Goal: Information Seeking & Learning: Check status

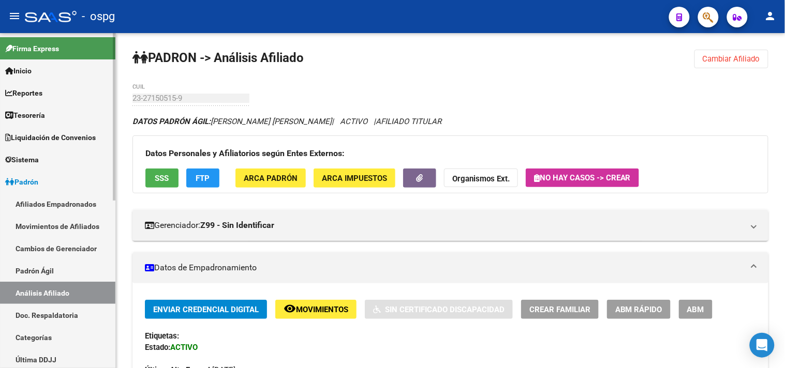
scroll to position [115, 0]
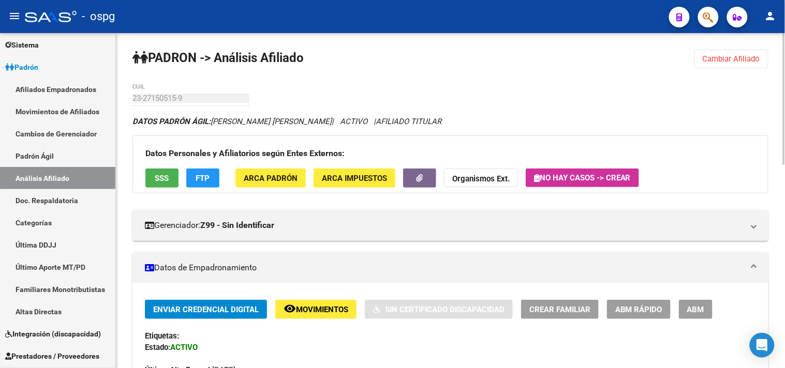
click at [487, 182] on strong "Organismos Ext." at bounding box center [480, 178] width 57 height 9
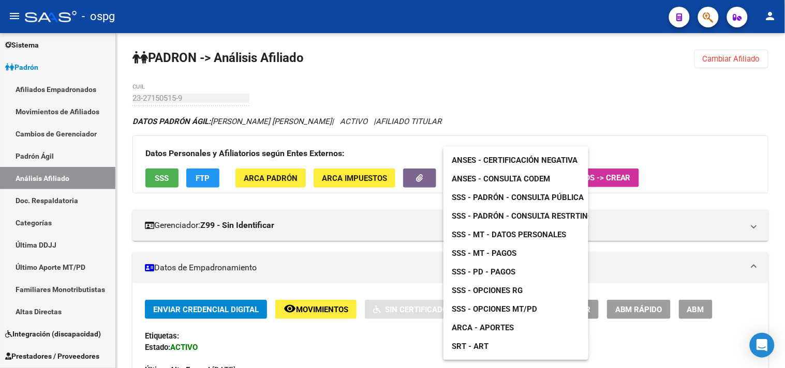
click at [471, 235] on span "SSS - MT - Datos Personales" at bounding box center [509, 234] width 114 height 9
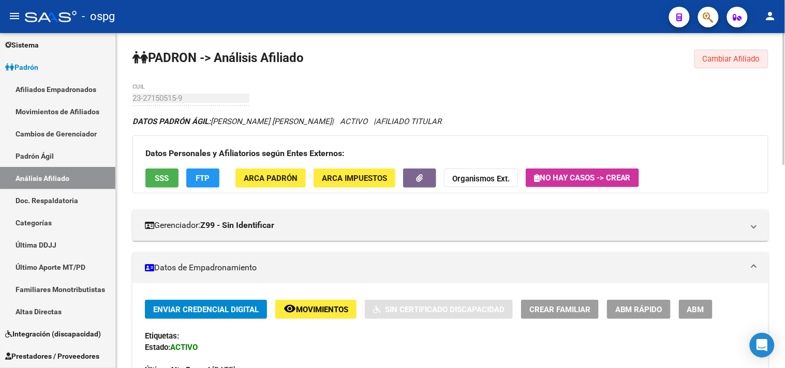
drag, startPoint x: 745, startPoint y: 63, endPoint x: 489, endPoint y: 82, distance: 256.9
click at [744, 63] on span "Cambiar Afiliado" at bounding box center [731, 58] width 57 height 9
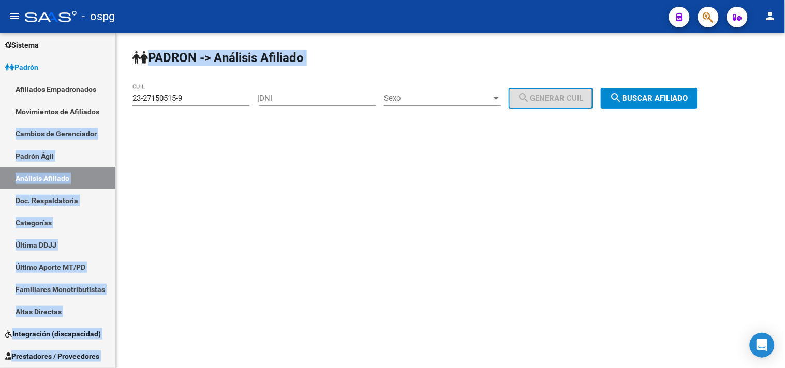
drag, startPoint x: 213, startPoint y: 104, endPoint x: 180, endPoint y: 104, distance: 32.6
click at [106, 102] on mat-sidenav-container "Firma Express Inicio Calendario SSS Instructivos Contacto OS Reportes Tablero d…" at bounding box center [392, 200] width 785 height 335
click at [181, 96] on input "23-27150515-9" at bounding box center [190, 98] width 117 height 9
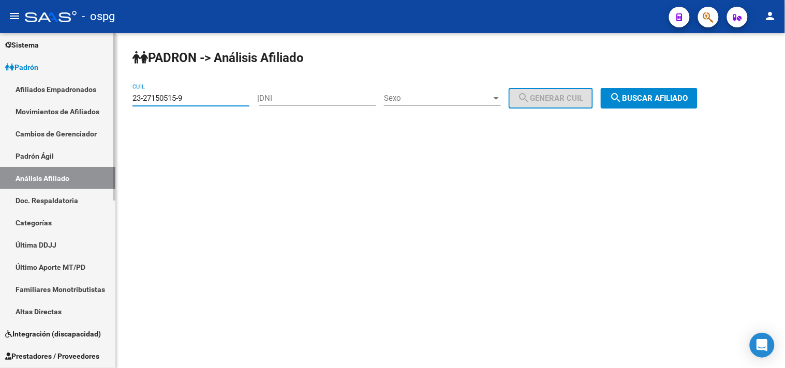
drag, startPoint x: 192, startPoint y: 99, endPoint x: 99, endPoint y: 97, distance: 92.7
click at [99, 97] on mat-sidenav-container "Firma Express Inicio Calendario SSS Instructivos Contacto OS Reportes Tablero d…" at bounding box center [392, 200] width 785 height 335
paste input "0-28880061"
type input "20-28880061-9"
click at [671, 105] on button "search Buscar afiliado" at bounding box center [649, 98] width 97 height 21
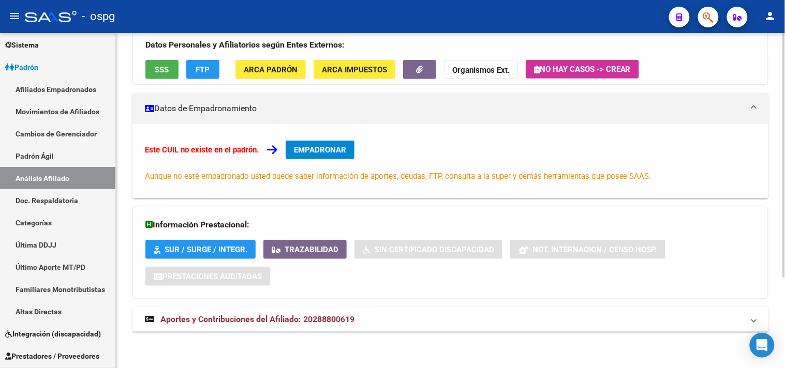
drag, startPoint x: 529, startPoint y: 323, endPoint x: 577, endPoint y: 316, distance: 47.6
click at [529, 323] on mat-panel-title "Aportes y Contribuciones del Afiliado: 20288800619" at bounding box center [444, 319] width 599 height 11
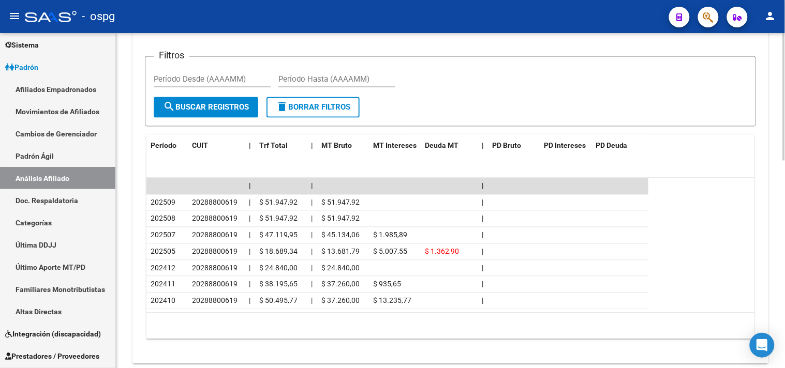
scroll to position [529, 0]
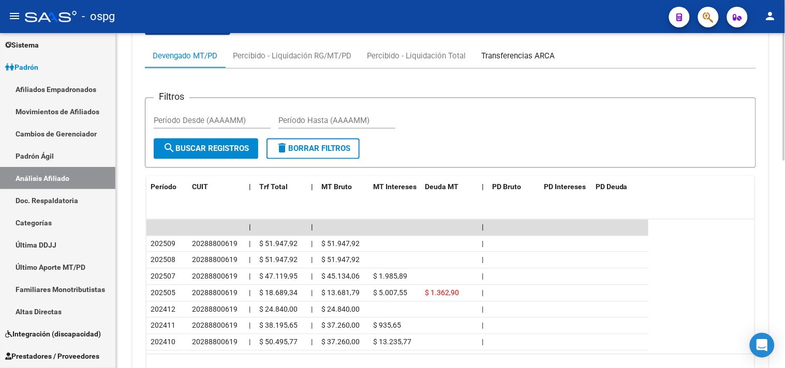
click at [525, 60] on div "Transferencias ARCA" at bounding box center [517, 55] width 73 height 11
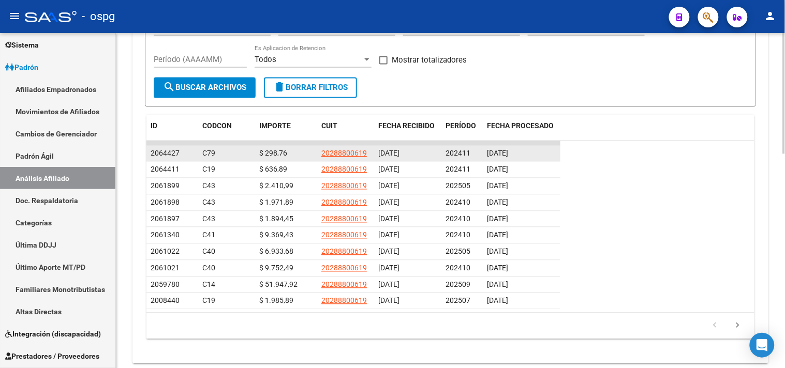
scroll to position [574, 0]
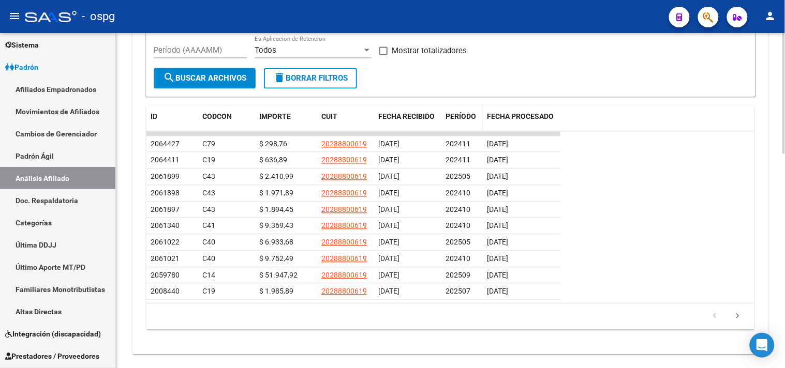
click at [463, 113] on span "PERÍODO" at bounding box center [461, 116] width 31 height 8
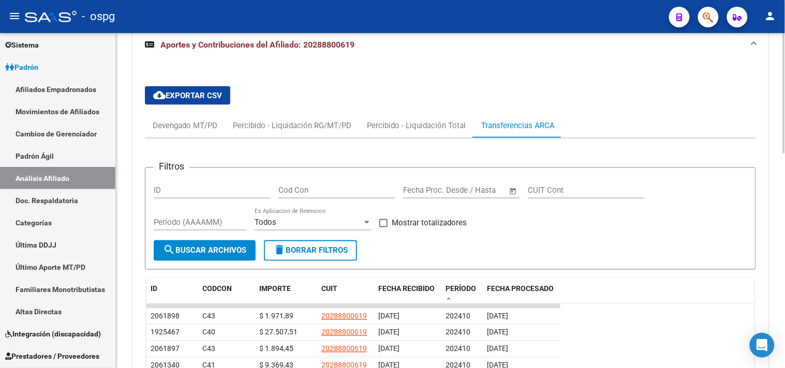
scroll to position [459, 0]
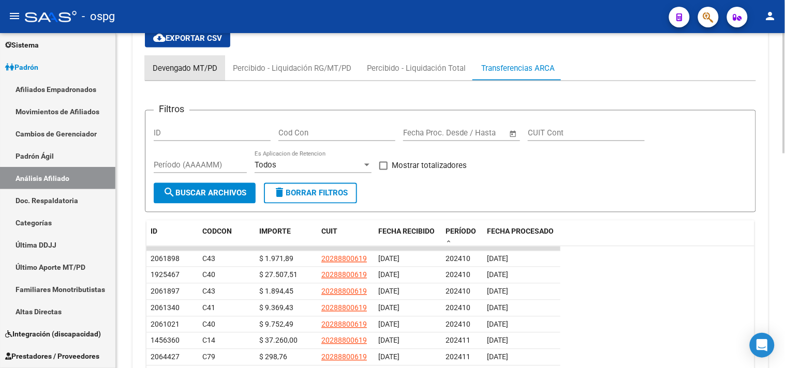
drag, startPoint x: 179, startPoint y: 70, endPoint x: 216, endPoint y: 69, distance: 37.3
click at [181, 70] on div "Devengado MT/PD" at bounding box center [185, 68] width 65 height 11
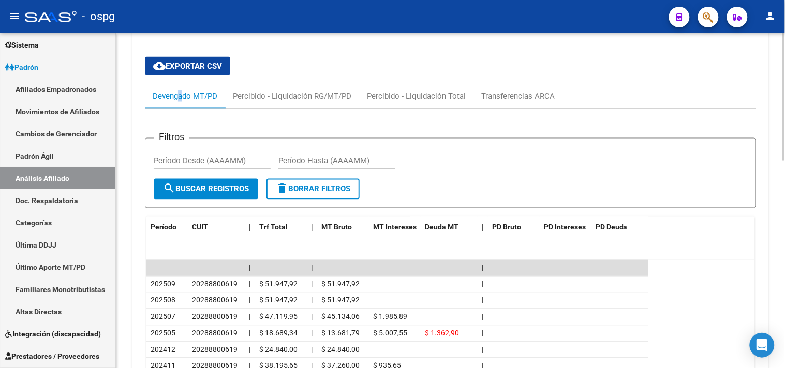
scroll to position [431, 0]
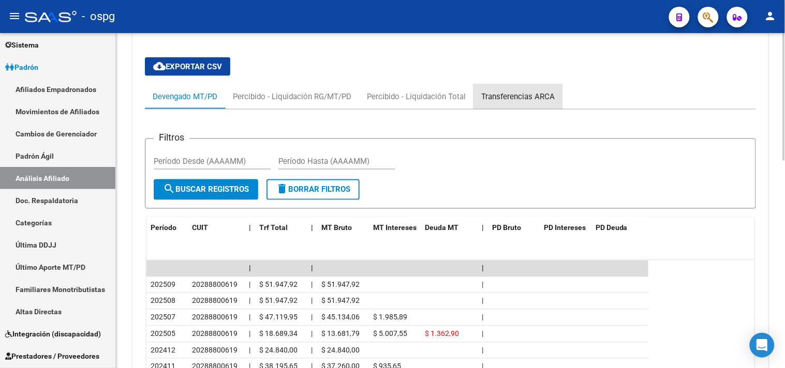
click at [529, 97] on div "Transferencias ARCA" at bounding box center [517, 96] width 73 height 11
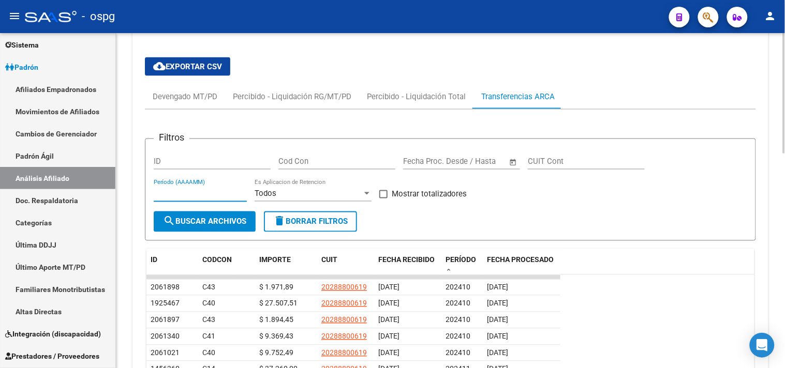
click at [220, 198] on input "Período (AAAAMM)" at bounding box center [200, 193] width 93 height 9
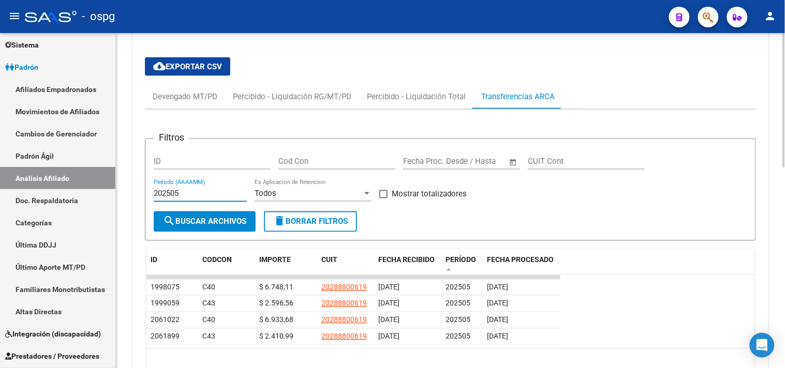
type input "202505"
click at [194, 100] on div "Devengado MT/PD" at bounding box center [185, 96] width 65 height 11
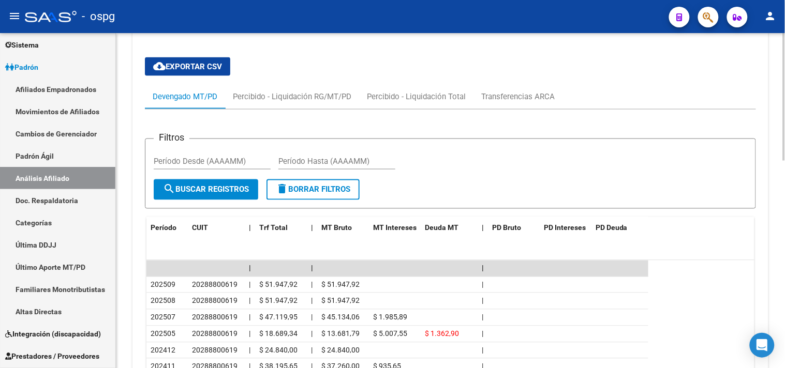
scroll to position [488, 0]
